Goal: Information Seeking & Learning: Learn about a topic

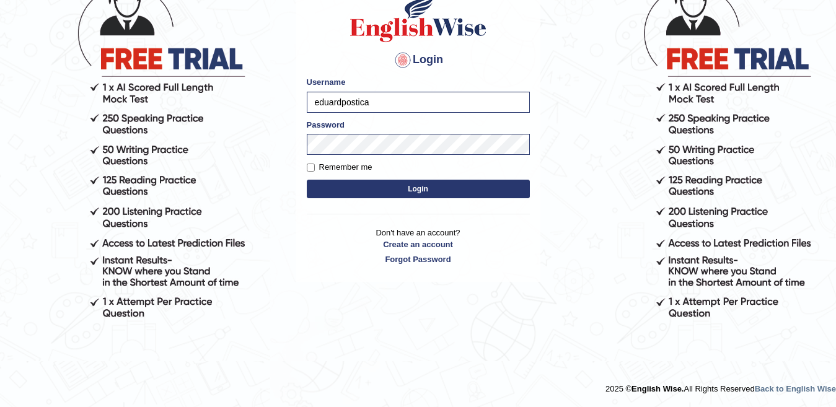
click at [307, 180] on button "Login" at bounding box center [418, 189] width 223 height 19
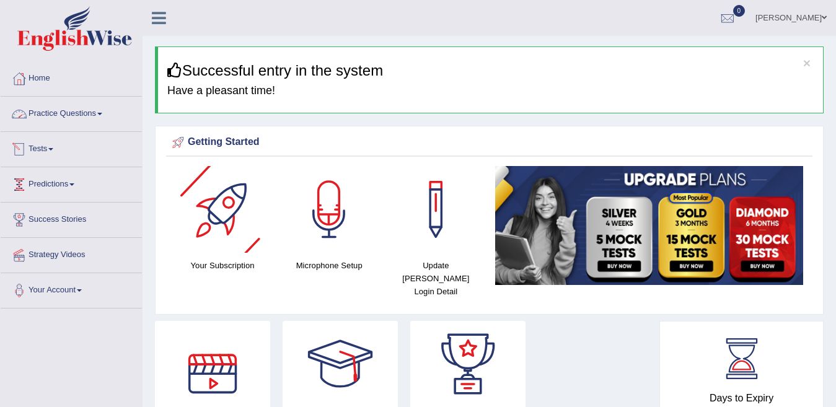
click at [47, 112] on link "Practice Questions" at bounding box center [71, 112] width 141 height 31
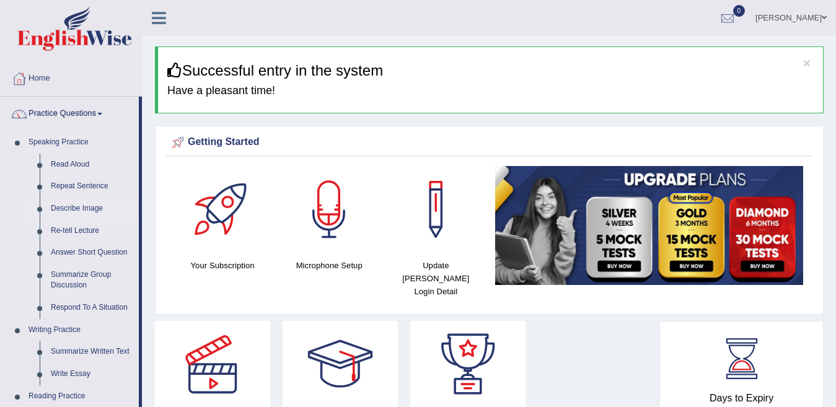
click at [70, 209] on link "Describe Image" at bounding box center [92, 209] width 94 height 22
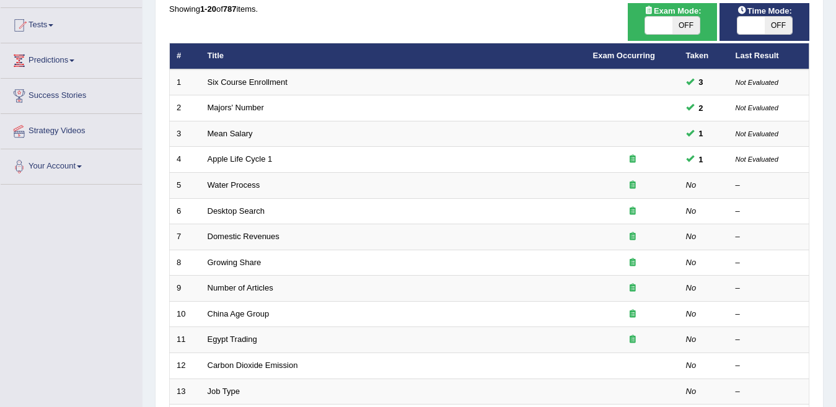
click at [253, 162] on link "Apple Life Cycle 1" at bounding box center [240, 158] width 65 height 9
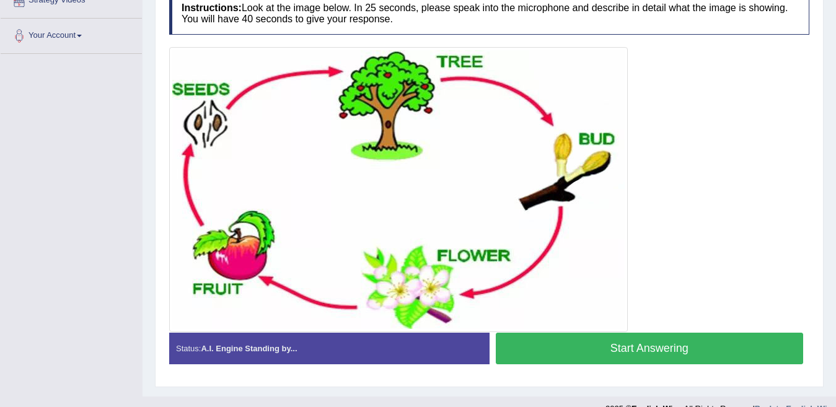
scroll to position [275, 0]
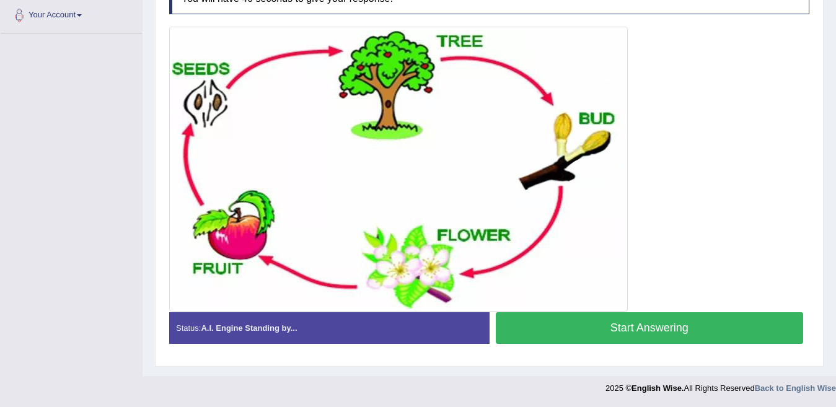
click at [649, 330] on button "Start Answering" at bounding box center [650, 328] width 308 height 32
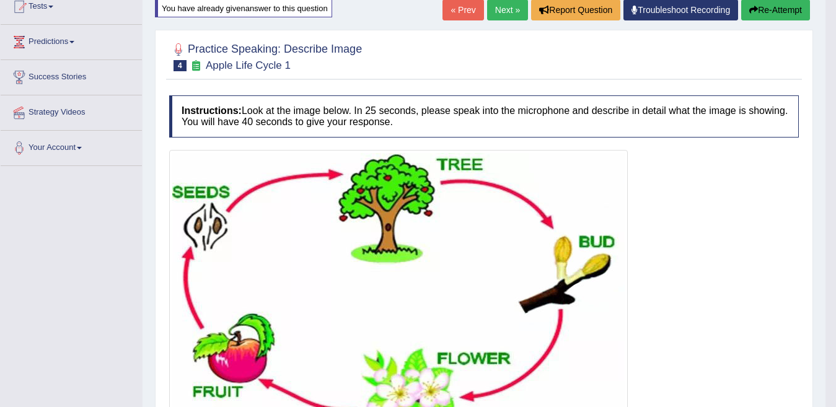
scroll to position [80, 0]
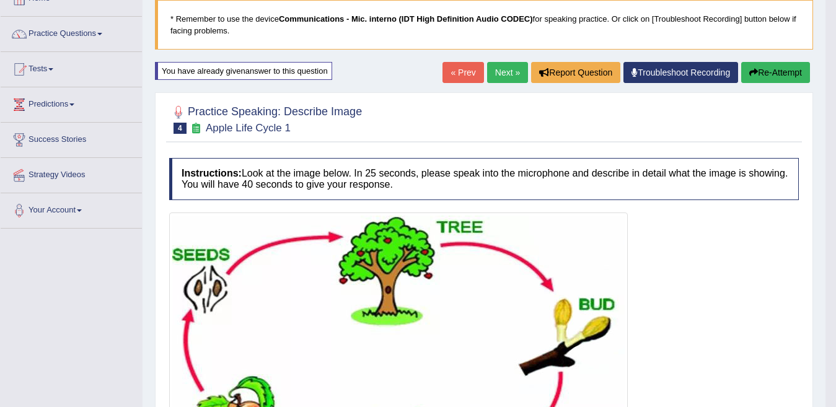
click at [505, 72] on link "Next »" at bounding box center [507, 72] width 41 height 21
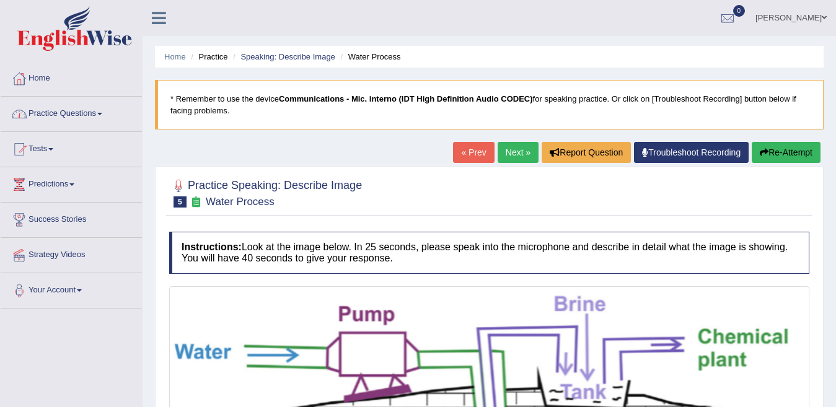
click at [68, 112] on link "Practice Questions" at bounding box center [71, 112] width 141 height 31
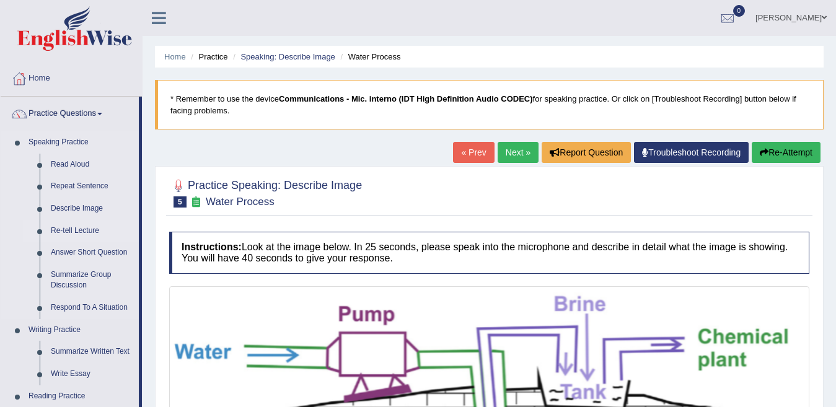
click at [68, 226] on link "Re-tell Lecture" at bounding box center [92, 231] width 94 height 22
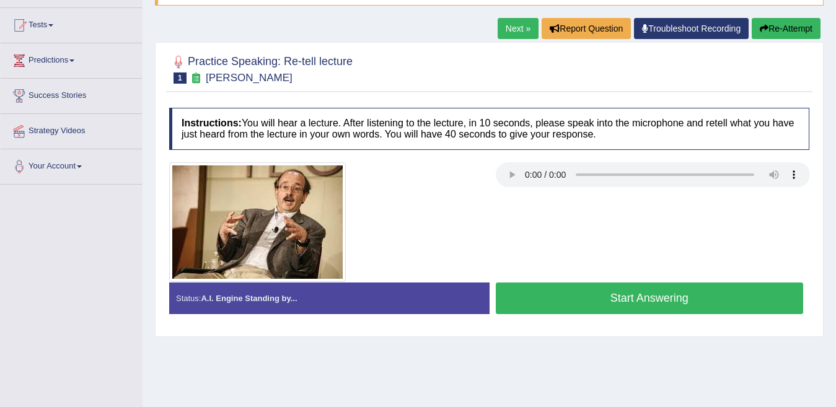
click at [692, 304] on button "Start Answering" at bounding box center [650, 298] width 308 height 32
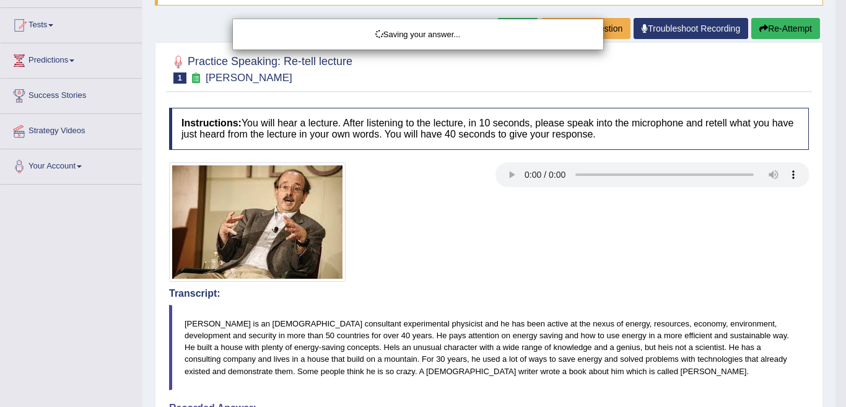
click at [528, 225] on div "Saving your answer..." at bounding box center [423, 203] width 846 height 407
click at [544, 201] on div "Saving your answer..." at bounding box center [423, 203] width 846 height 407
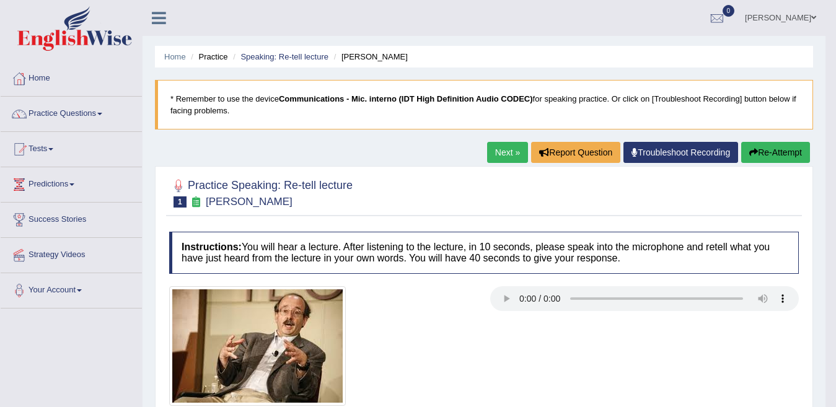
click at [516, 154] on link "Next »" at bounding box center [507, 152] width 41 height 21
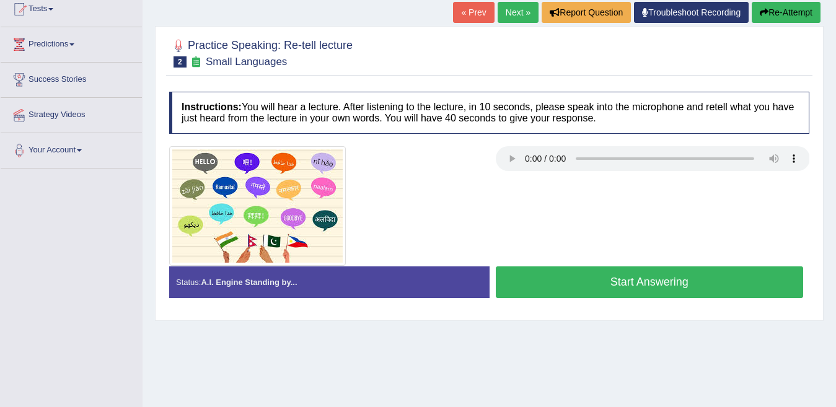
drag, startPoint x: 436, startPoint y: 365, endPoint x: 497, endPoint y: 285, distance: 100.7
click at [437, 365] on div "Home Practice Speaking: Re-tell lecture Small Languages * Remember to use the d…" at bounding box center [488, 169] width 693 height 619
click at [546, 281] on button "Start Answering" at bounding box center [650, 282] width 308 height 32
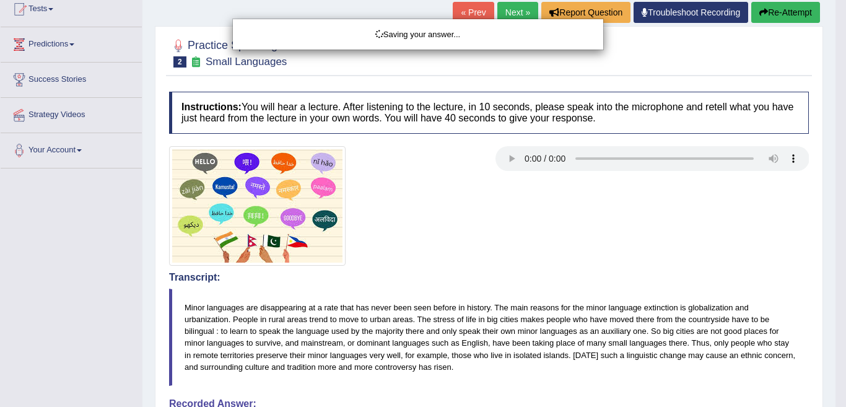
click at [471, 264] on div "Saving your answer..." at bounding box center [423, 203] width 846 height 407
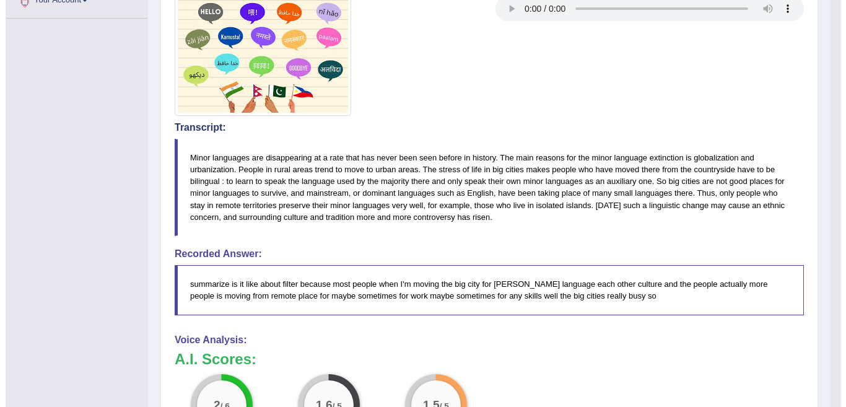
scroll to position [268, 0]
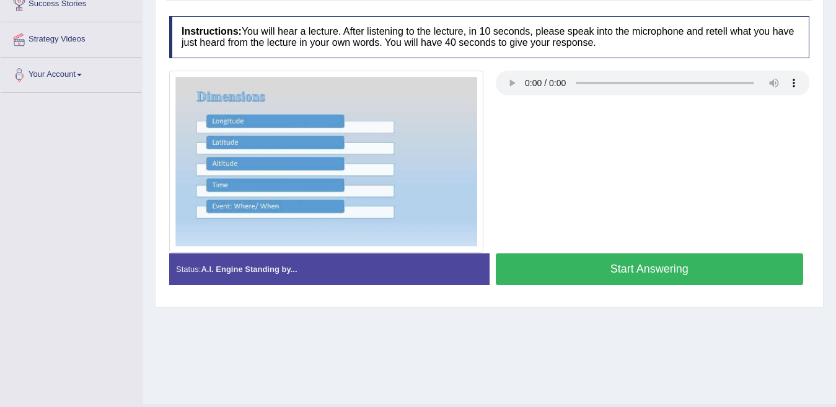
click at [482, 320] on div "Home Practice Speaking: Re-tell lecture Dimensions * Remember to use the device…" at bounding box center [488, 93] width 693 height 619
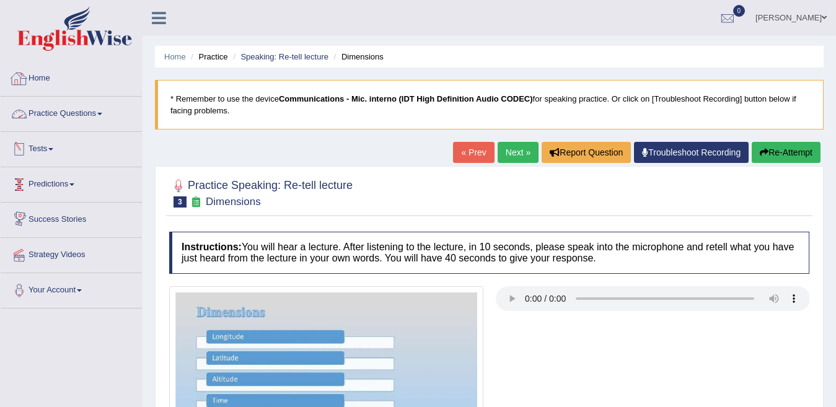
click at [61, 116] on link "Practice Questions" at bounding box center [71, 112] width 141 height 31
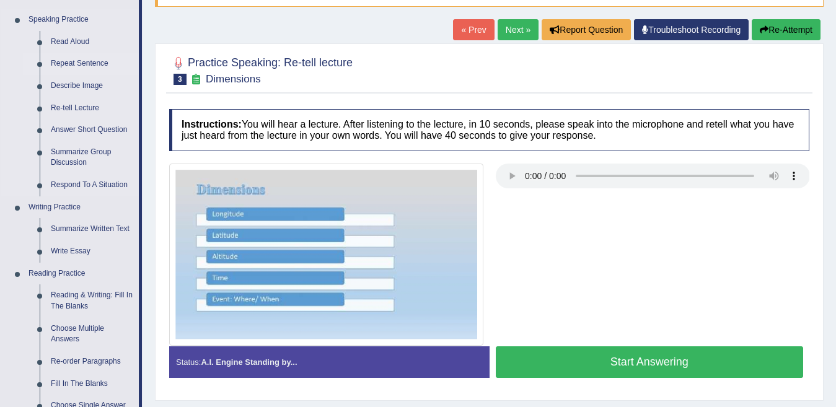
scroll to position [124, 0]
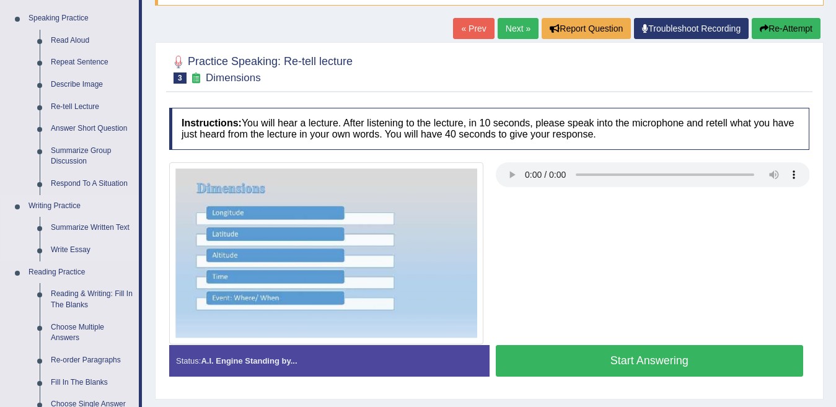
click at [59, 200] on link "Writing Practice" at bounding box center [81, 206] width 116 height 22
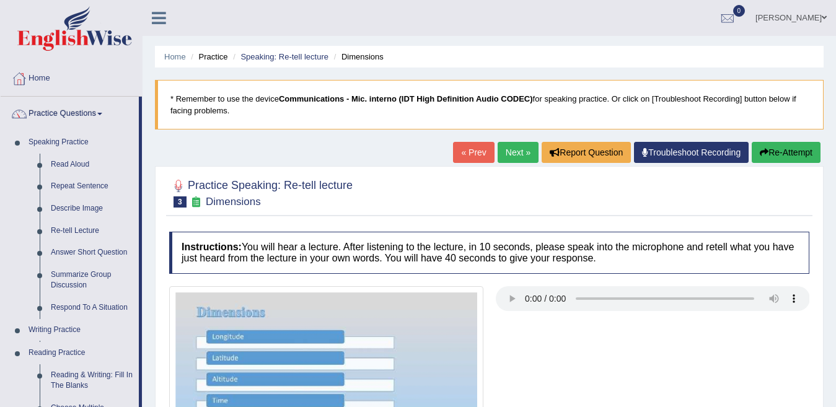
scroll to position [124, 0]
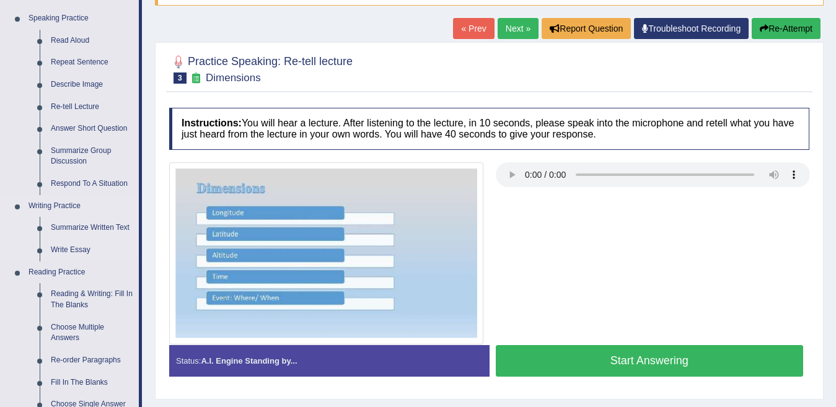
click at [63, 206] on link "Writing Practice" at bounding box center [81, 206] width 116 height 22
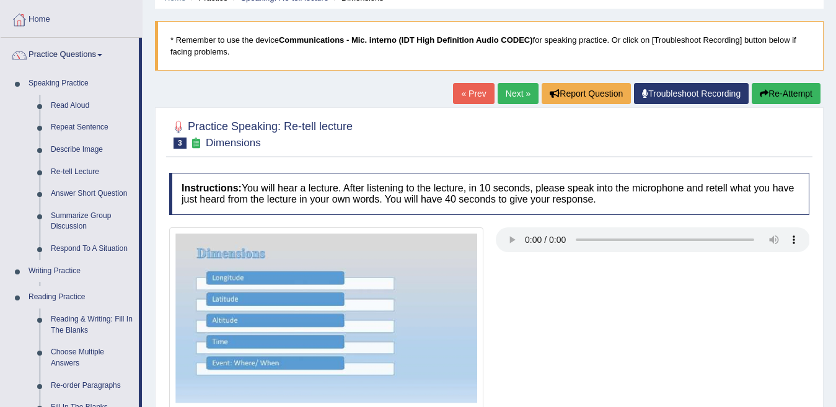
scroll to position [186, 0]
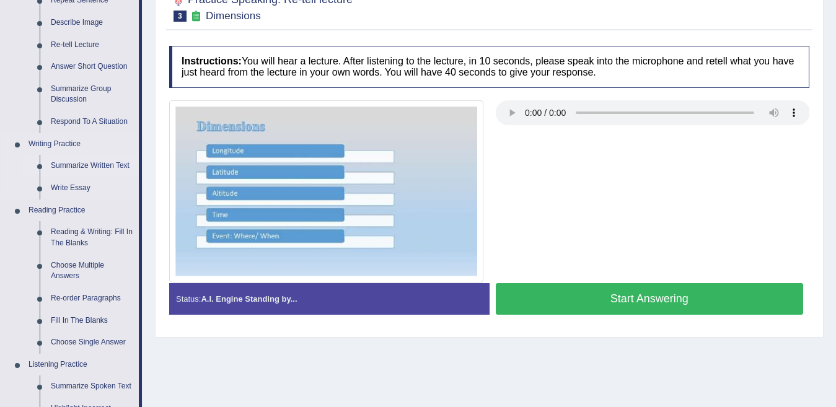
click at [102, 165] on link "Summarize Written Text" at bounding box center [92, 166] width 94 height 22
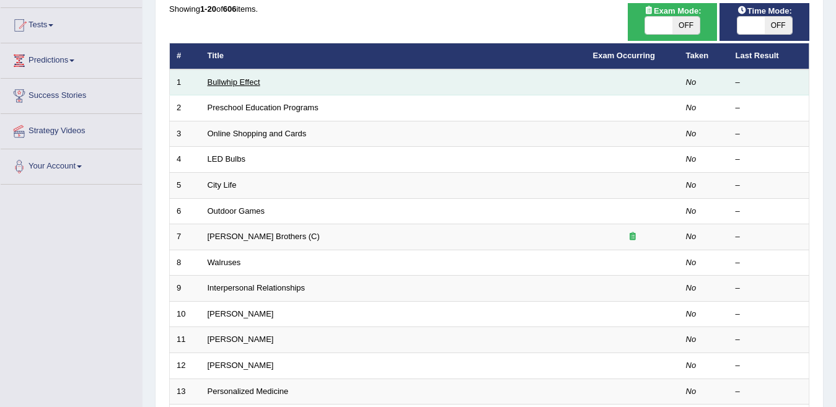
click at [214, 83] on link "Bullwhip Effect" at bounding box center [234, 81] width 53 height 9
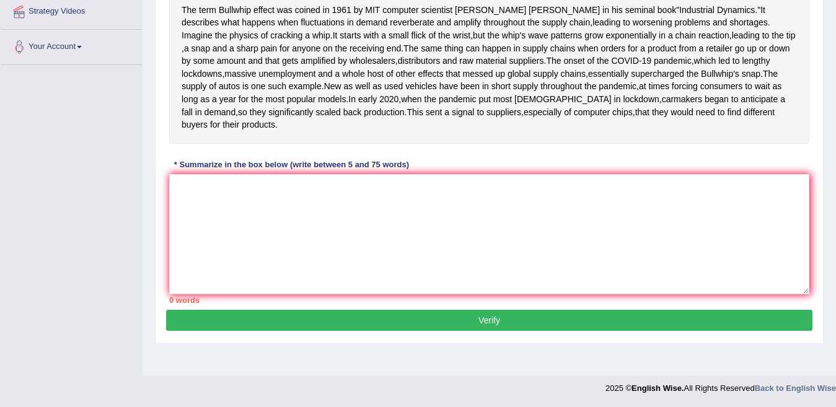
scroll to position [285, 0]
click at [273, 216] on textarea at bounding box center [489, 234] width 640 height 120
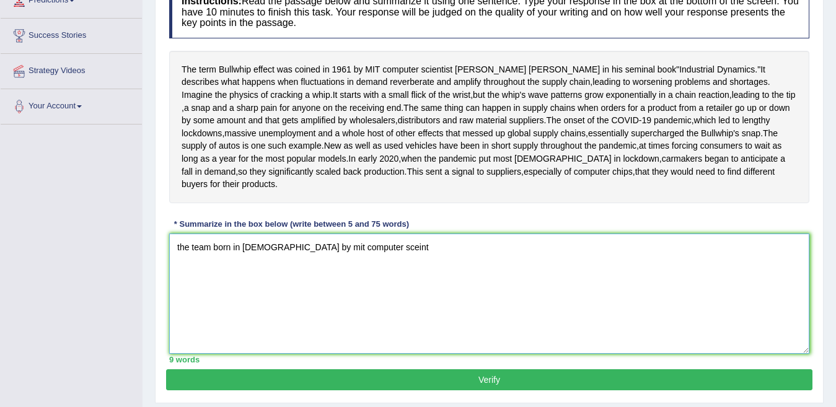
scroll to position [159, 0]
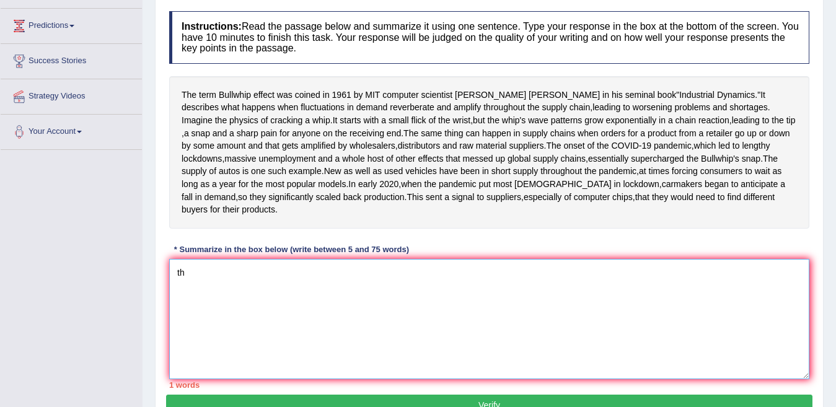
type textarea "t"
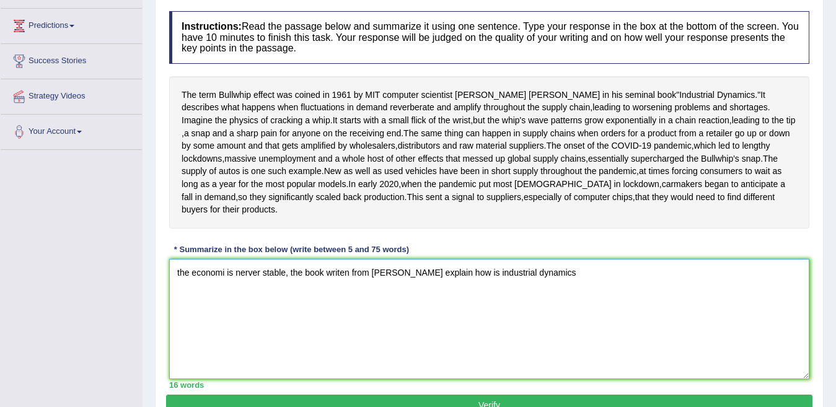
drag, startPoint x: 487, startPoint y: 187, endPoint x: 556, endPoint y: 344, distance: 171.1
click at [556, 344] on textarea "the economi is nerver stable, the book writen from [PERSON_NAME] explain how is…" at bounding box center [489, 319] width 640 height 120
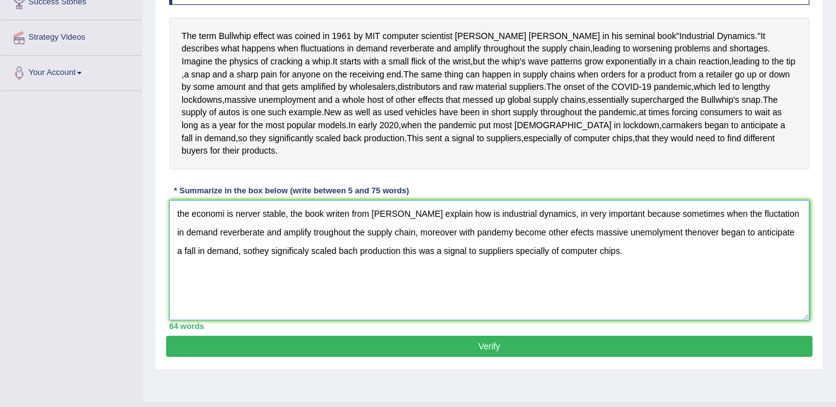
scroll to position [285, 0]
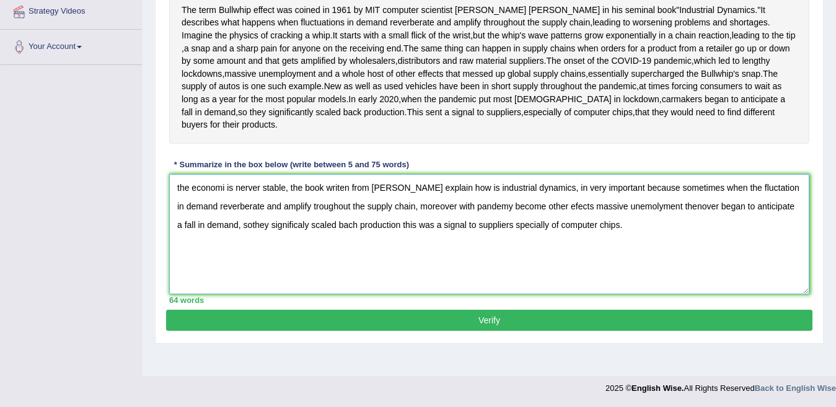
type textarea "the economi is nerver stable, the book writen from [PERSON_NAME] explain how is…"
click at [580, 331] on button "Verify" at bounding box center [489, 320] width 646 height 21
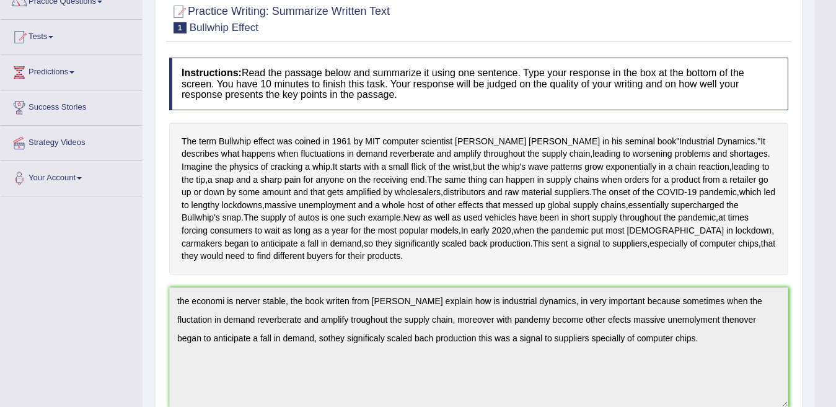
scroll to position [0, 0]
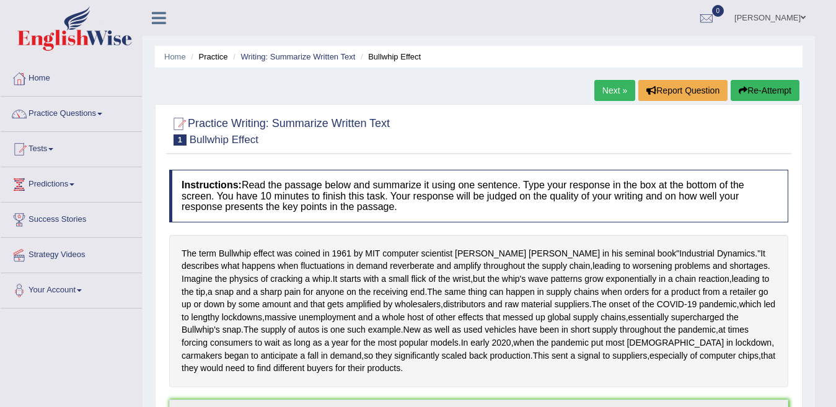
click at [614, 91] on link "Next »" at bounding box center [614, 90] width 41 height 21
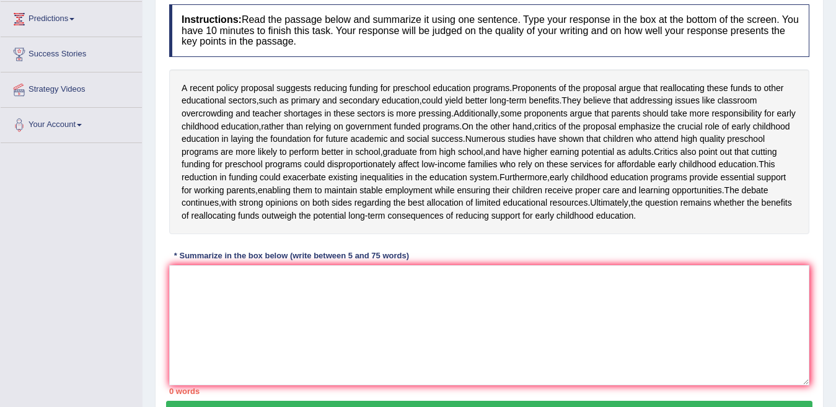
scroll to position [172, 0]
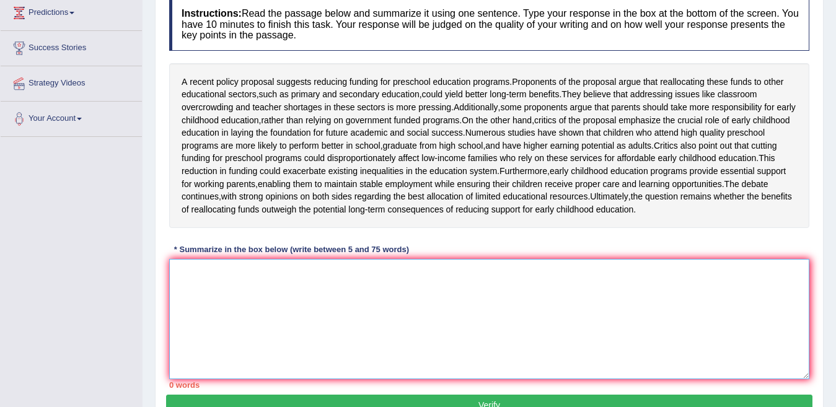
click at [268, 318] on textarea at bounding box center [489, 319] width 640 height 120
click at [180, 307] on textarea "recent policy suggest" at bounding box center [489, 319] width 640 height 120
click at [263, 312] on textarea "Recent policy suggest" at bounding box center [489, 319] width 640 height 120
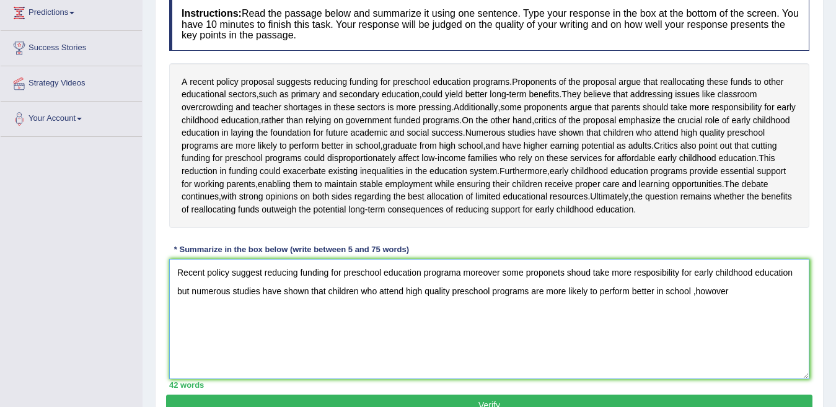
click at [740, 328] on textarea "Recent policy suggest reducing funding for preschool education programa moreove…" at bounding box center [489, 319] width 640 height 120
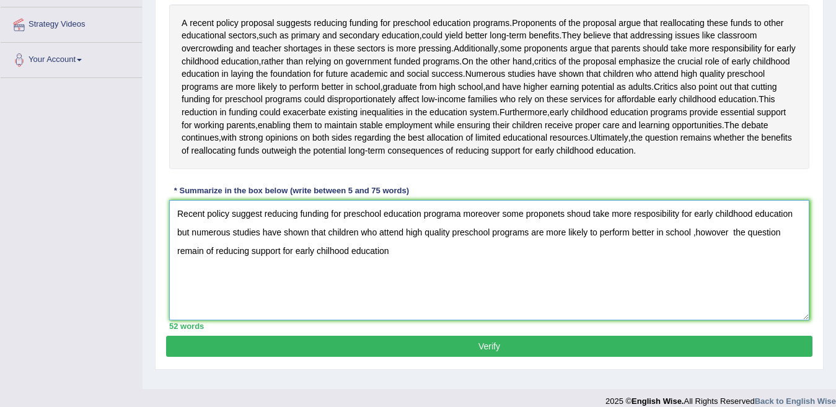
scroll to position [245, 0]
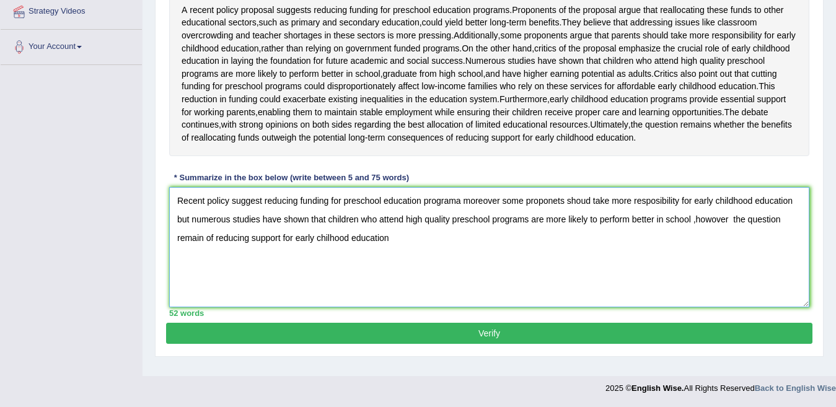
type textarea "Recent policy suggest reducing funding for preschool education programa moreove…"
click at [657, 344] on button "Verify" at bounding box center [489, 333] width 646 height 21
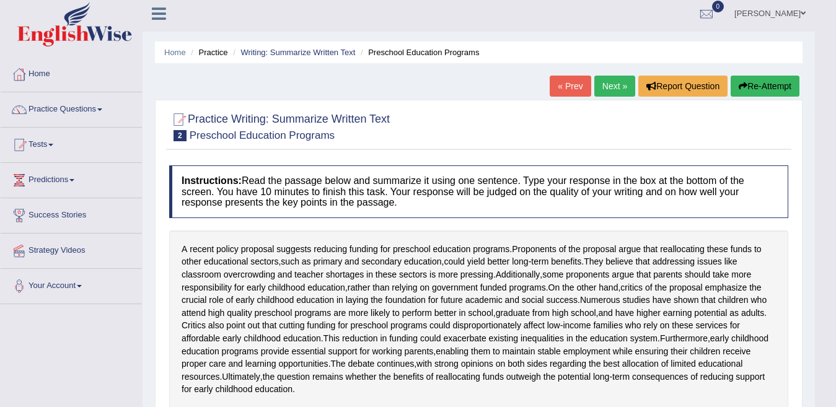
scroll to position [0, 0]
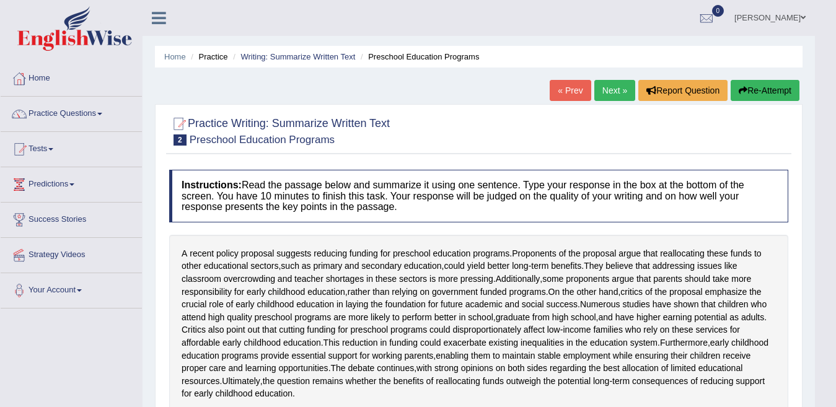
click at [741, 97] on button "Re-Attempt" at bounding box center [764, 90] width 69 height 21
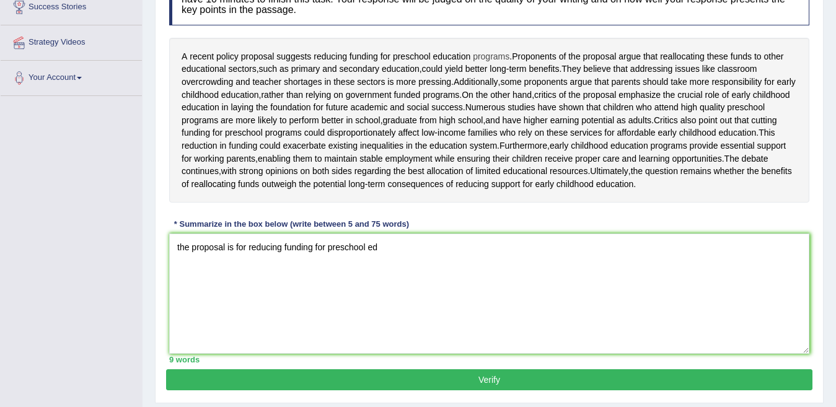
drag, startPoint x: 385, startPoint y: 57, endPoint x: 498, endPoint y: 58, distance: 112.7
click at [493, 57] on div "A recent policy proposal suggests reducing funding for preschool education prog…" at bounding box center [489, 120] width 640 height 165
click at [426, 293] on textarea "the proposal is for reducing funding for preschool ed" at bounding box center [489, 294] width 640 height 120
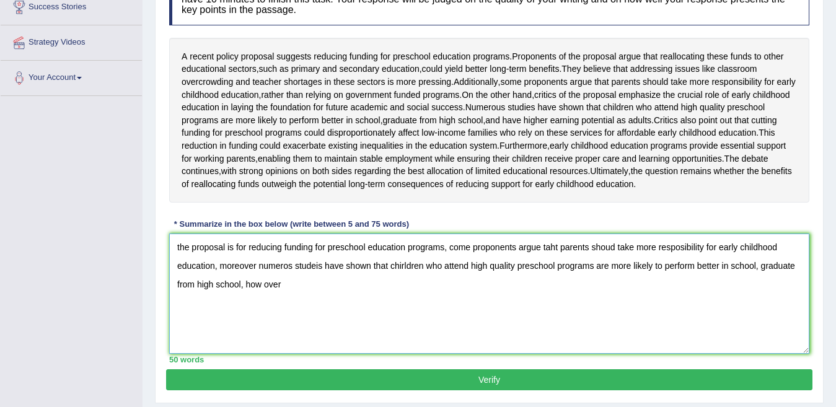
click at [264, 322] on textarea "the proposal is for reducing funding for preschool education programs, come pro…" at bounding box center [489, 294] width 640 height 120
click at [286, 322] on textarea "the proposal is for reducing funding for preschool education programs, come pro…" at bounding box center [489, 294] width 640 height 120
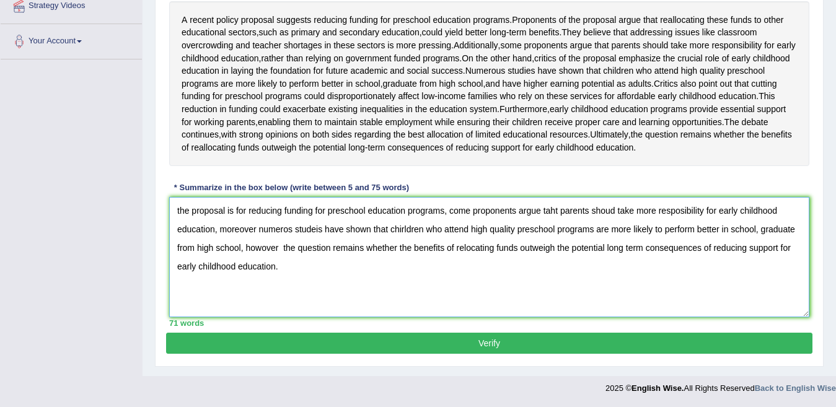
scroll to position [287, 0]
type textarea "the proposal is for reducing funding for preschool education programs, come pro…"
click at [607, 332] on div "Instructions: Read the passage below and summarize it using one sentence. Type …" at bounding box center [489, 131] width 646 height 403
click at [607, 338] on button "Verify" at bounding box center [489, 343] width 646 height 21
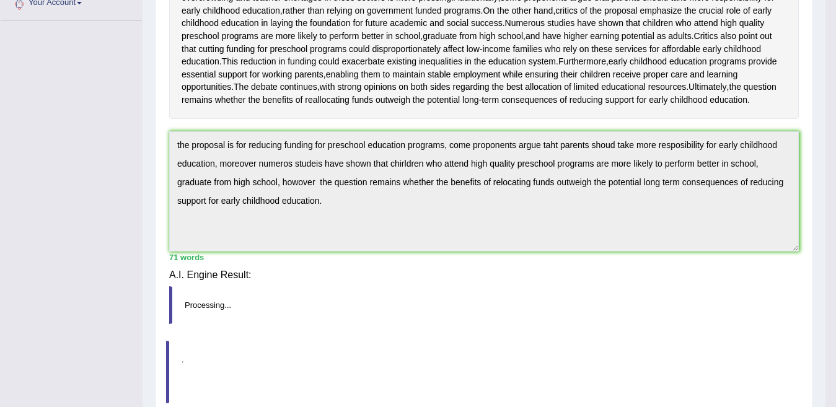
scroll to position [271, 0]
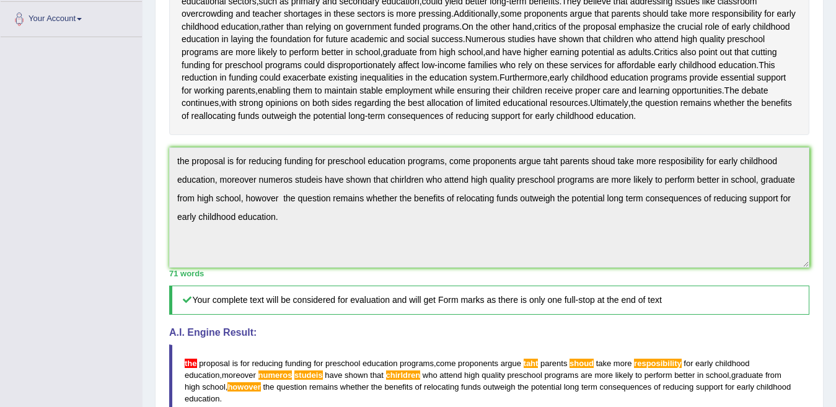
drag, startPoint x: 846, startPoint y: 181, endPoint x: 846, endPoint y: 188, distance: 6.8
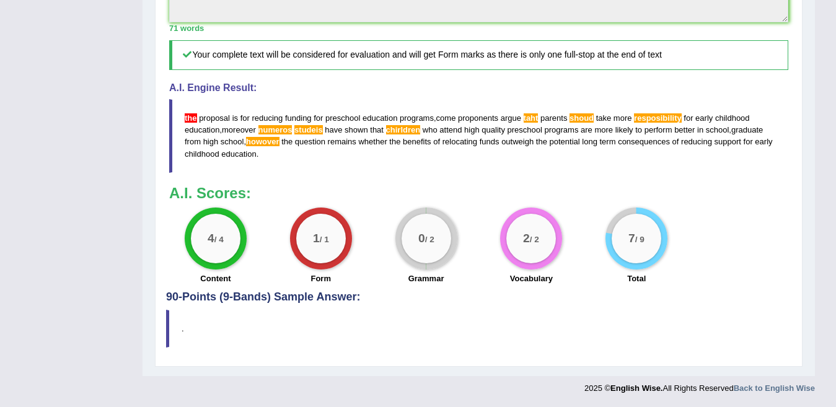
scroll to position [567, 0]
